Goal: Task Accomplishment & Management: Manage account settings

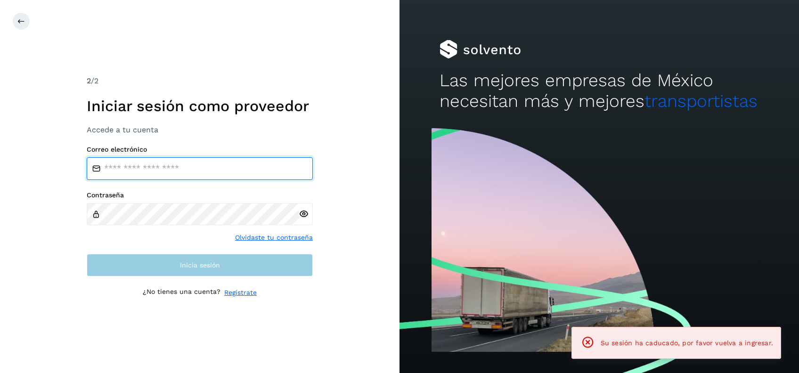
type input "**********"
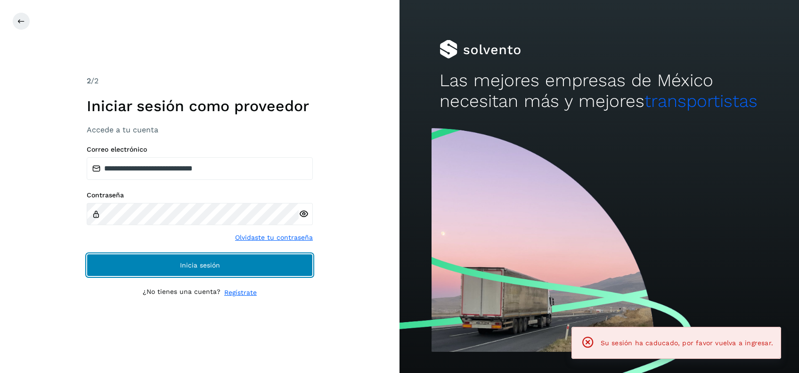
click at [198, 267] on span "Inicia sesión" at bounding box center [200, 265] width 40 height 7
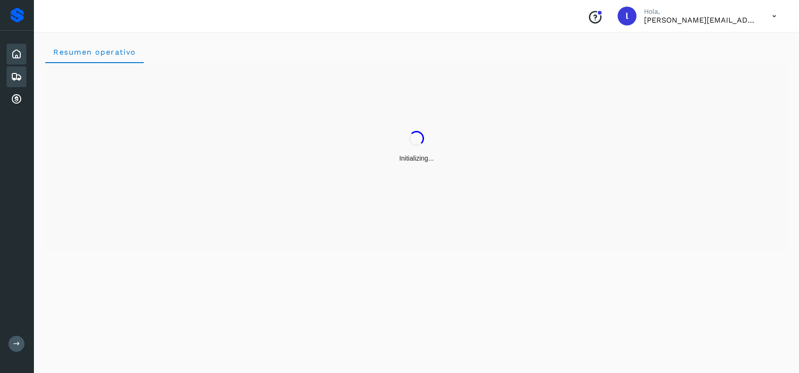
click at [19, 76] on icon at bounding box center [16, 76] width 11 height 11
